Goal: Task Accomplishment & Management: Complete application form

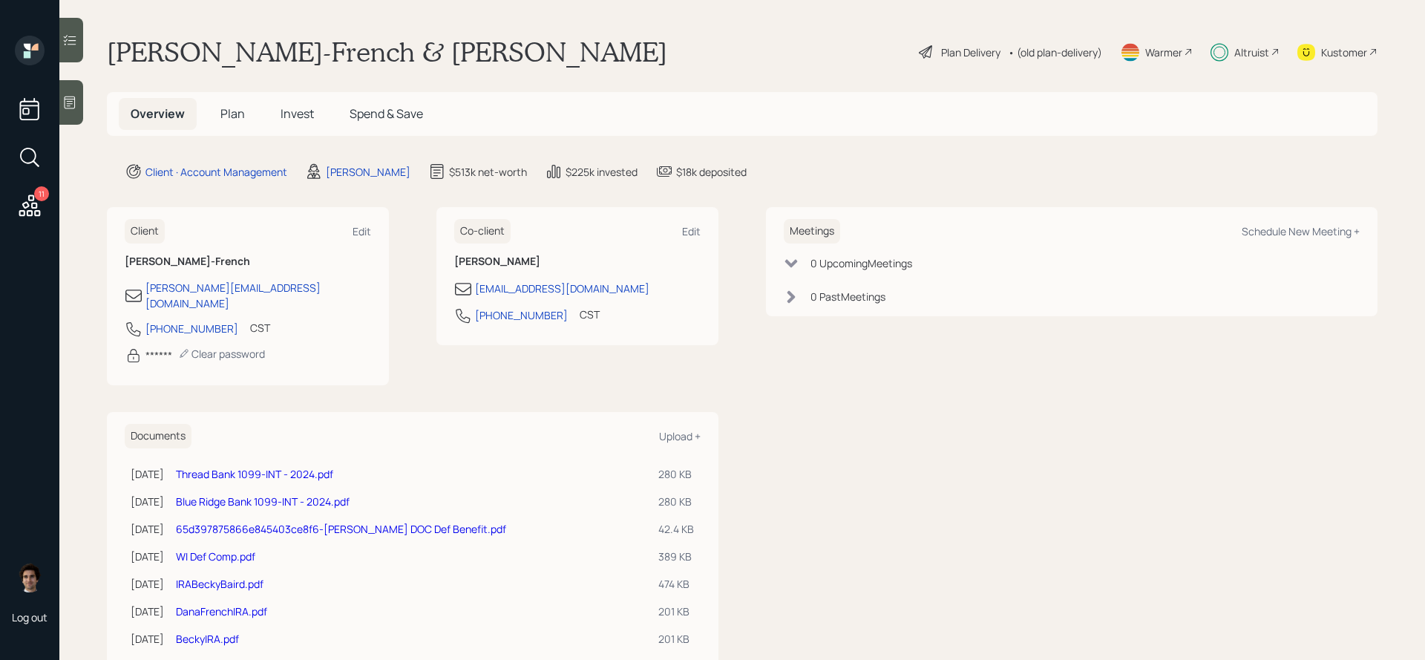
click at [239, 115] on span "Plan" at bounding box center [232, 113] width 24 height 16
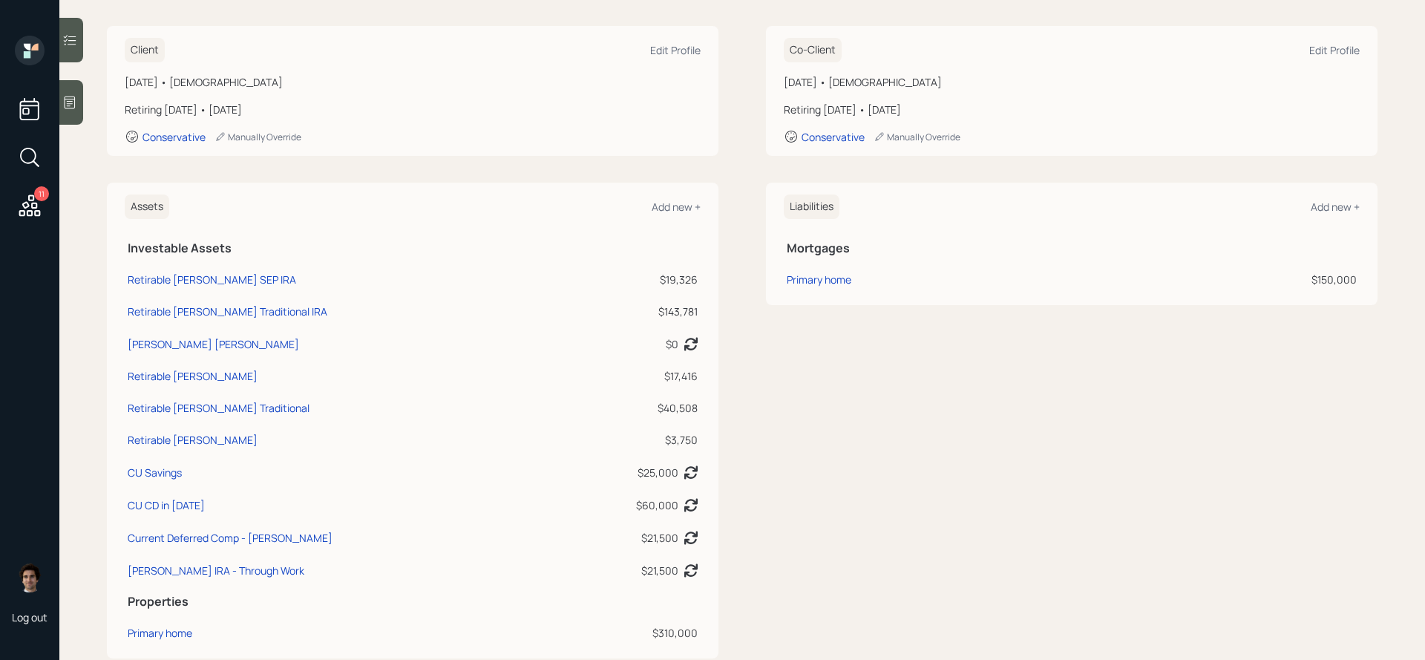
scroll to position [200, 0]
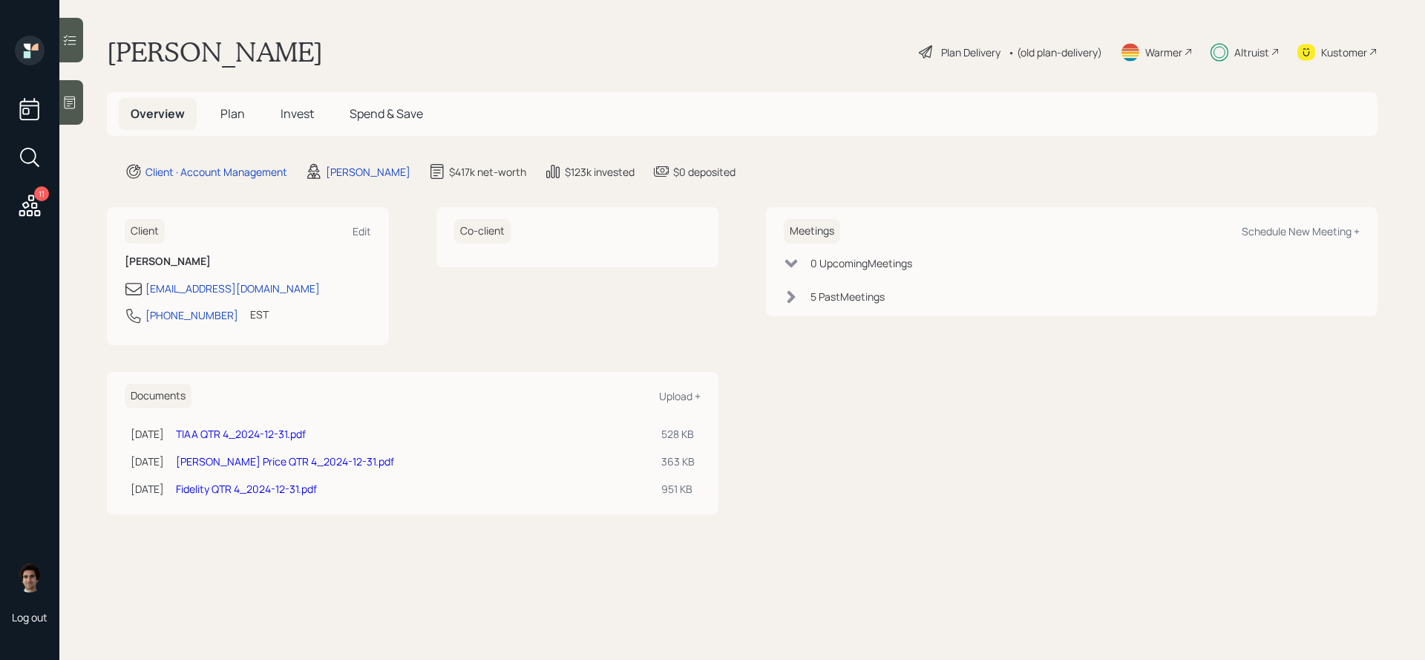
click at [220, 120] on span "Plan" at bounding box center [232, 113] width 24 height 16
